Goal: Task Accomplishment & Management: Complete application form

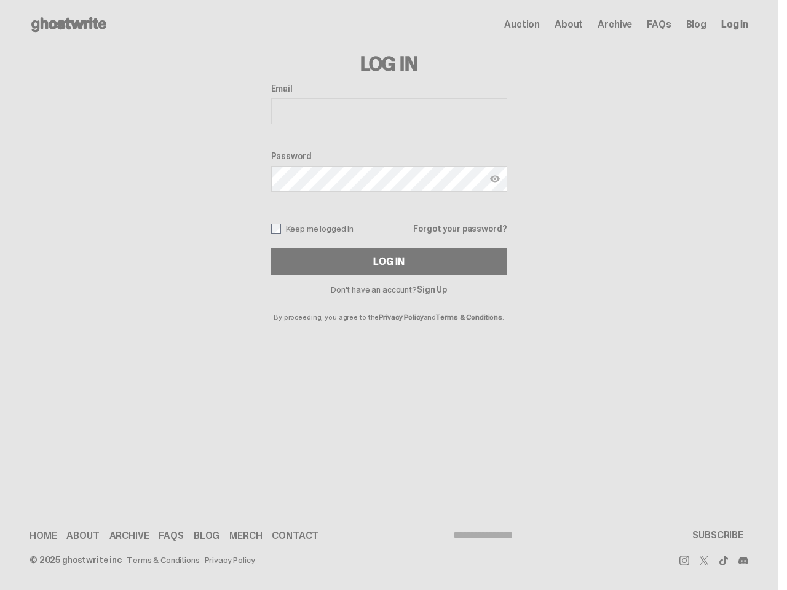
click at [388, 295] on p "By proceeding, you agree to the Privacy Policy and Terms & Conditions ." at bounding box center [389, 307] width 236 height 27
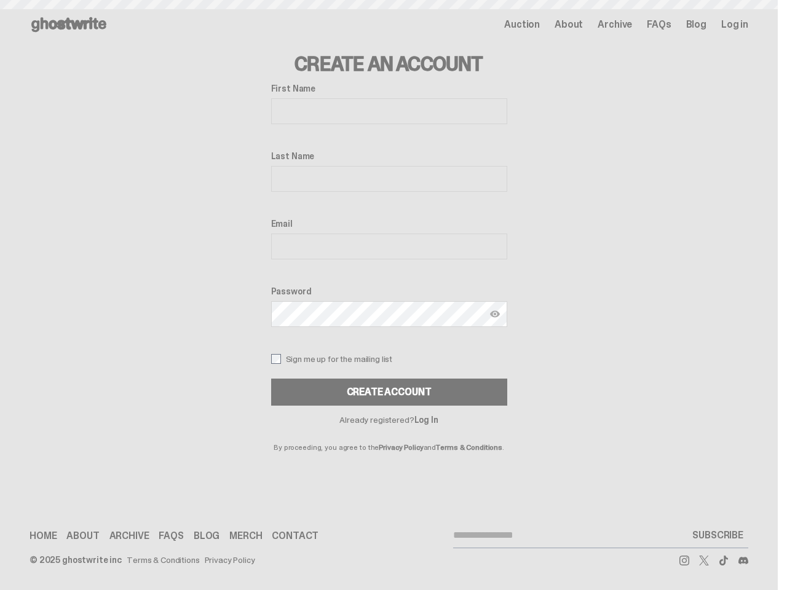
click at [388, 295] on label "Password" at bounding box center [389, 291] width 236 height 10
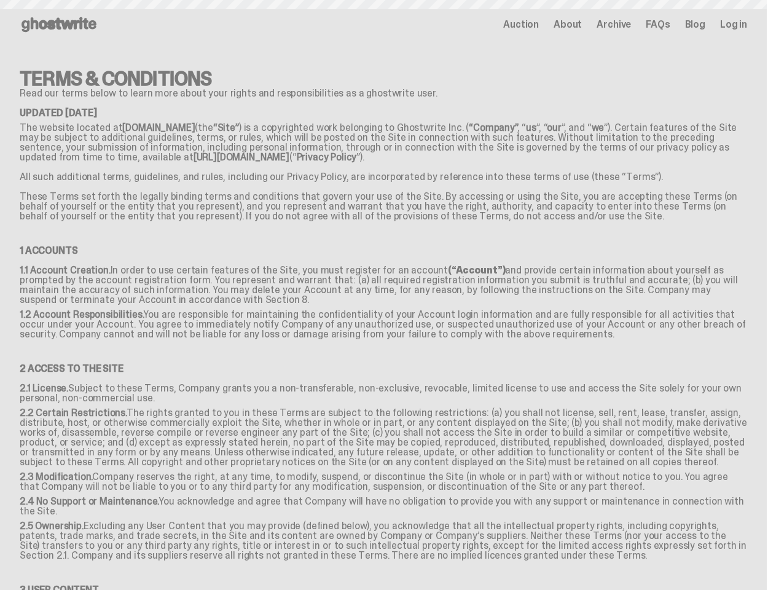
click at [388, 295] on p "1.1 Account Creation. In order to use certain features of the Site, you must re…" at bounding box center [384, 287] width 728 height 44
